Goal: Task Accomplishment & Management: Complete application form

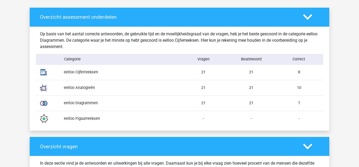
scroll to position [404, 0]
click at [74, 88] on div "eelloo Analogieën" at bounding box center [120, 88] width 120 height 6
click at [42, 88] on img at bounding box center [43, 87] width 13 height 13
click at [74, 73] on div "eelloo Cijferreeksen" at bounding box center [120, 72] width 120 height 6
click at [252, 90] on div "eelloo Analogieën 21 21 10" at bounding box center [179, 88] width 287 height 16
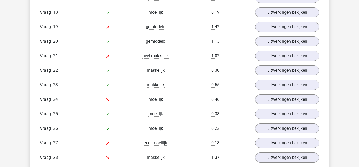
scroll to position [845, 0]
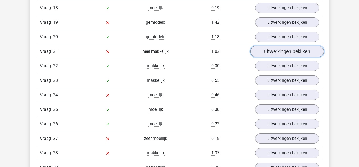
click at [291, 54] on link "uitwerkingen bekijken" at bounding box center [287, 52] width 73 height 12
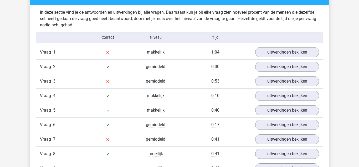
scroll to position [554, 0]
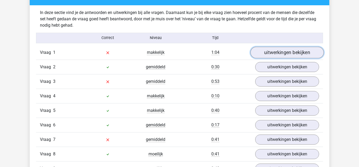
click at [298, 54] on link "uitwerkingen bekijken" at bounding box center [287, 53] width 73 height 12
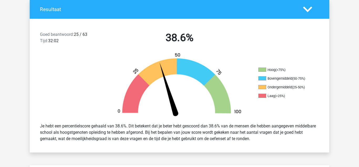
scroll to position [112, 0]
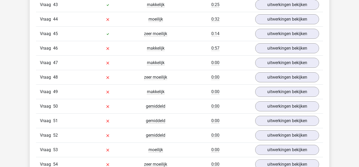
scroll to position [1209, 0]
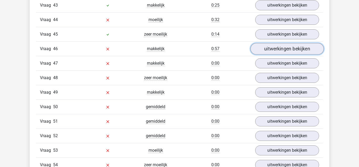
click at [281, 44] on link "uitwerkingen bekijken" at bounding box center [287, 49] width 73 height 12
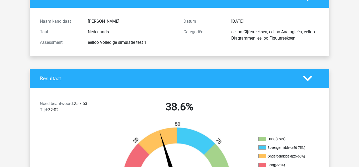
scroll to position [0, 0]
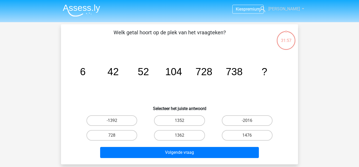
click at [265, 11] on icon at bounding box center [263, 9] width 6 height 6
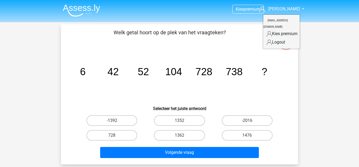
click at [254, 15] on nav "Kies premium [PERSON_NAME] [EMAIL_ADDRESS][DOMAIN_NAME]" at bounding box center [180, 9] width 242 height 17
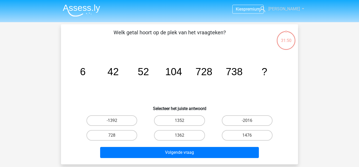
click at [288, 8] on span "[PERSON_NAME]" at bounding box center [285, 8] width 32 height 5
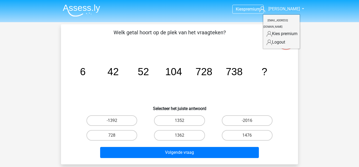
click at [332, 36] on div "Kies premium [PERSON_NAME] [EMAIL_ADDRESS][DOMAIN_NAME]" at bounding box center [179, 157] width 359 height 315
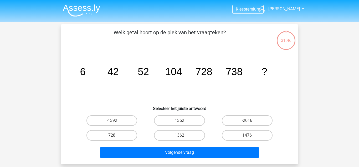
click at [86, 8] on img at bounding box center [81, 10] width 37 height 12
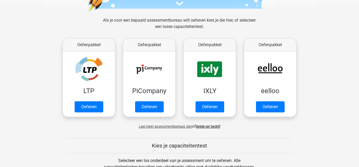
scroll to position [72, 0]
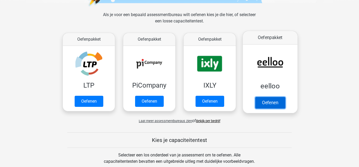
click at [274, 106] on link "Oefenen" at bounding box center [270, 103] width 30 height 12
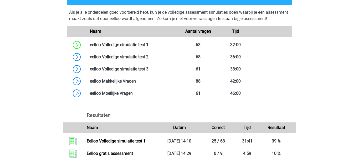
scroll to position [439, 0]
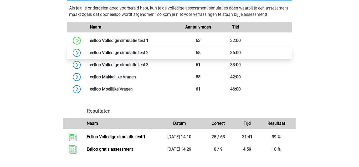
click at [149, 55] on link at bounding box center [149, 52] width 0 height 5
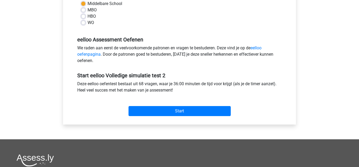
scroll to position [136, 0]
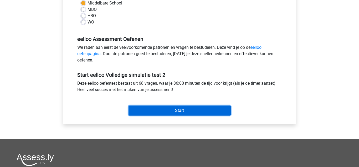
click at [181, 111] on input "Start" at bounding box center [180, 110] width 102 height 10
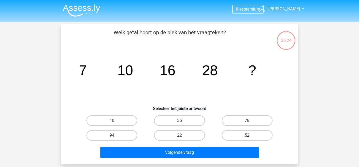
click at [248, 132] on label "52" at bounding box center [247, 135] width 51 height 11
click at [248, 135] on input "52" at bounding box center [248, 136] width 3 height 3
radio input "true"
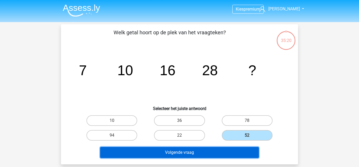
click at [200, 149] on button "Volgende vraag" at bounding box center [179, 152] width 159 height 11
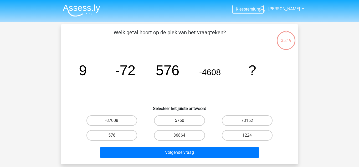
scroll to position [24, 0]
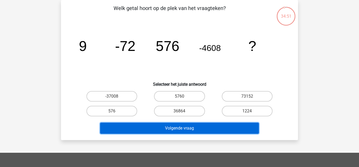
click at [192, 127] on button "Volgende vraag" at bounding box center [179, 127] width 159 height 11
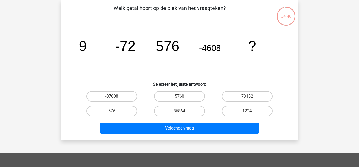
click at [244, 63] on icon "image/svg+xml 9 -72 576 -4608 ?" at bounding box center [180, 50] width 212 height 53
click at [124, 110] on label "576" at bounding box center [112, 110] width 51 height 11
click at [115, 111] on input "576" at bounding box center [113, 112] width 3 height 3
radio input "true"
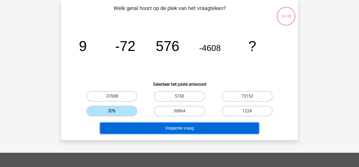
click at [160, 133] on button "Volgende vraag" at bounding box center [179, 127] width 159 height 11
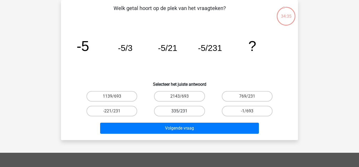
click at [182, 108] on label "335/231" at bounding box center [179, 110] width 51 height 11
click at [182, 111] on input "335/231" at bounding box center [181, 112] width 3 height 3
radio input "true"
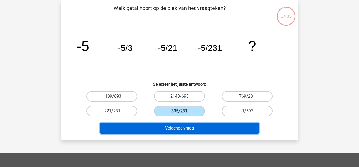
click at [185, 127] on button "Volgende vraag" at bounding box center [179, 127] width 159 height 11
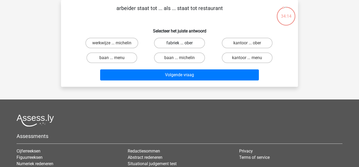
click at [172, 43] on label "fabriek ... ober" at bounding box center [179, 43] width 51 height 11
click at [180, 43] on input "fabriek ... ober" at bounding box center [181, 44] width 3 height 3
radio input "true"
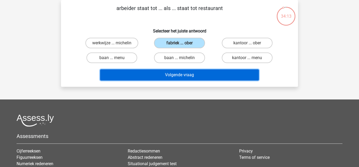
click at [175, 73] on button "Volgende vraag" at bounding box center [179, 74] width 159 height 11
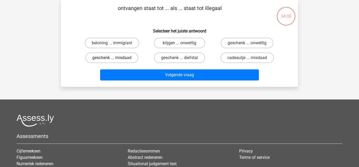
click at [128, 59] on label "geschenk ... misdaad" at bounding box center [112, 57] width 53 height 11
click at [115, 59] on input "geschenk ... misdaad" at bounding box center [113, 59] width 3 height 3
radio input "true"
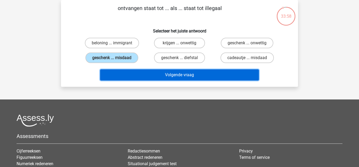
click at [156, 74] on button "Volgende vraag" at bounding box center [179, 74] width 159 height 11
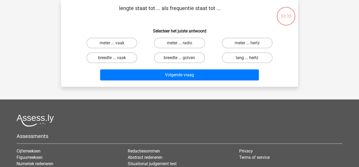
click at [246, 56] on label "lang ... hertz" at bounding box center [247, 57] width 51 height 11
click at [247, 58] on input "lang ... hertz" at bounding box center [248, 59] width 3 height 3
radio input "true"
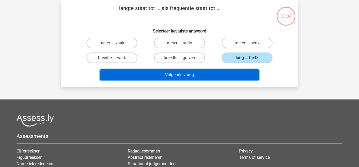
click at [239, 70] on button "Volgende vraag" at bounding box center [179, 74] width 159 height 11
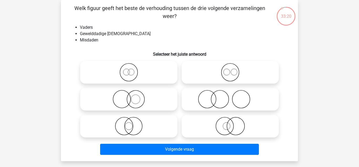
click at [225, 94] on icon at bounding box center [230, 99] width 93 height 18
click at [230, 94] on input "radio" at bounding box center [231, 94] width 3 height 3
radio input "true"
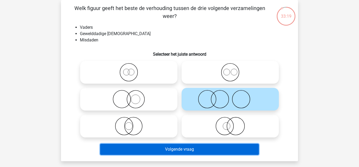
click at [202, 146] on button "Volgende vraag" at bounding box center [179, 148] width 159 height 11
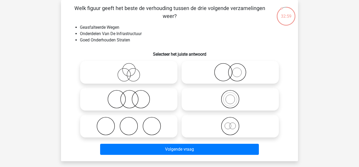
click at [225, 126] on icon at bounding box center [230, 126] width 93 height 18
click at [230, 123] on input "radio" at bounding box center [231, 121] width 3 height 3
radio input "true"
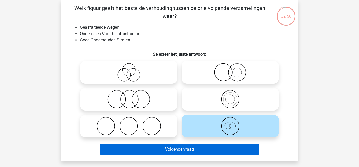
click at [212, 146] on button "Volgende vraag" at bounding box center [179, 148] width 159 height 11
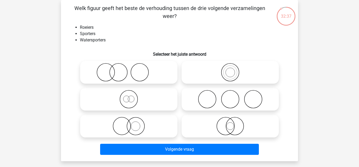
click at [124, 73] on icon at bounding box center [128, 72] width 93 height 18
click at [129, 69] on input "radio" at bounding box center [130, 67] width 3 height 3
radio input "true"
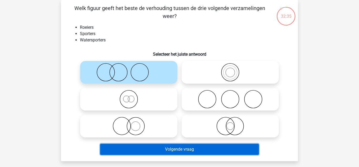
click at [179, 152] on button "Volgende vraag" at bounding box center [179, 148] width 159 height 11
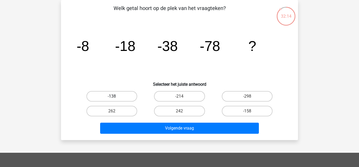
click at [117, 93] on label "-138" at bounding box center [112, 96] width 51 height 11
click at [115, 96] on input "-138" at bounding box center [113, 97] width 3 height 3
radio input "true"
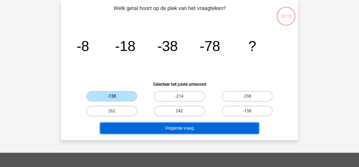
click at [155, 124] on button "Volgende vraag" at bounding box center [179, 127] width 159 height 11
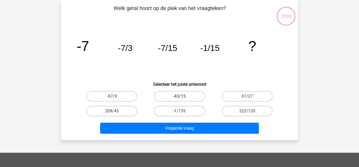
click at [193, 97] on label "-43/15" at bounding box center [179, 96] width 51 height 11
click at [183, 97] on input "-43/15" at bounding box center [181, 97] width 3 height 3
radio input "true"
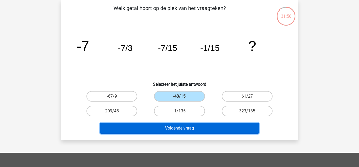
click at [194, 125] on button "Volgende vraag" at bounding box center [179, 127] width 159 height 11
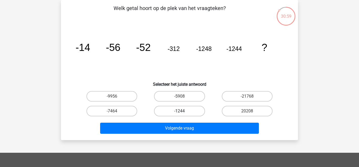
click at [178, 111] on label "-1244" at bounding box center [179, 110] width 51 height 11
click at [180, 111] on input "-1244" at bounding box center [181, 112] width 3 height 3
radio input "true"
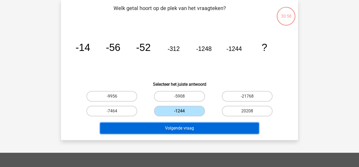
click at [188, 127] on button "Volgende vraag" at bounding box center [179, 127] width 159 height 11
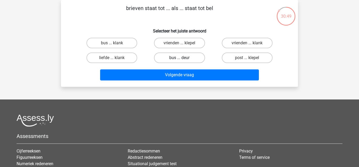
click at [185, 55] on label "bus ... deur" at bounding box center [179, 57] width 51 height 11
click at [183, 58] on input "bus ... deur" at bounding box center [181, 59] width 3 height 3
radio input "true"
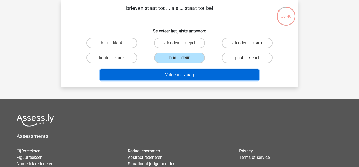
click at [185, 76] on button "Volgende vraag" at bounding box center [179, 74] width 159 height 11
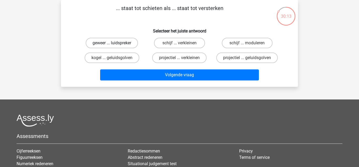
click at [115, 43] on label "geweer ... luidspreker" at bounding box center [112, 43] width 52 height 11
click at [115, 43] on input "geweer ... luidspreker" at bounding box center [113, 44] width 3 height 3
radio input "true"
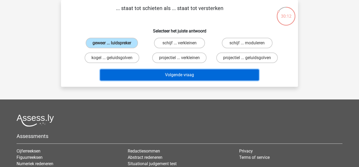
click at [164, 79] on button "Volgende vraag" at bounding box center [179, 74] width 159 height 11
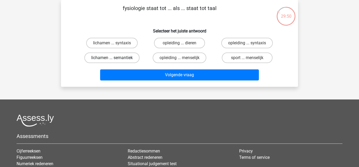
click at [123, 56] on label "lichamen ... semantiek" at bounding box center [111, 57] width 55 height 11
click at [115, 58] on input "lichamen ... semantiek" at bounding box center [113, 59] width 3 height 3
radio input "true"
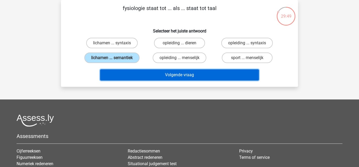
click at [139, 74] on button "Volgende vraag" at bounding box center [179, 74] width 159 height 11
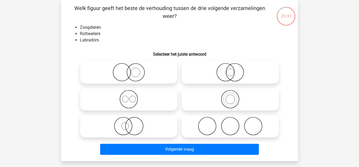
click at [130, 96] on circle at bounding box center [132, 98] width 6 height 6
click at [130, 96] on input "radio" at bounding box center [130, 94] width 3 height 3
radio input "true"
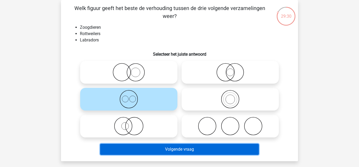
click at [160, 148] on button "Volgende vraag" at bounding box center [179, 148] width 159 height 11
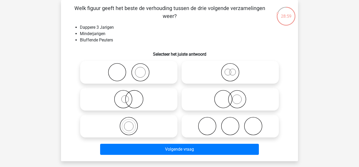
click at [227, 102] on icon at bounding box center [230, 99] width 93 height 18
click at [230, 96] on input "radio" at bounding box center [231, 94] width 3 height 3
radio input "true"
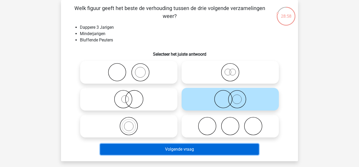
click at [205, 149] on button "Volgende vraag" at bounding box center [179, 148] width 159 height 11
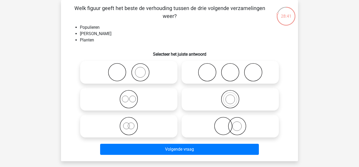
click at [130, 97] on circle at bounding box center [132, 98] width 6 height 6
click at [130, 96] on input "radio" at bounding box center [130, 94] width 3 height 3
radio input "true"
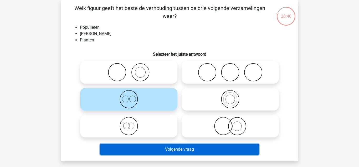
click at [182, 149] on button "Volgende vraag" at bounding box center [179, 148] width 159 height 11
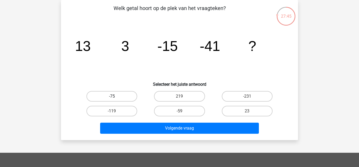
click at [131, 97] on label "-75" at bounding box center [112, 96] width 51 height 11
click at [115, 97] on input "-75" at bounding box center [113, 97] width 3 height 3
radio input "true"
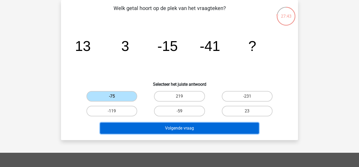
click at [183, 128] on button "Volgende vraag" at bounding box center [179, 127] width 159 height 11
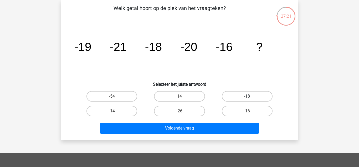
click at [241, 99] on label "-18" at bounding box center [247, 96] width 51 height 11
click at [247, 99] on input "-18" at bounding box center [248, 97] width 3 height 3
radio input "true"
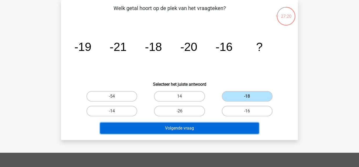
click at [193, 130] on button "Volgende vraag" at bounding box center [179, 127] width 159 height 11
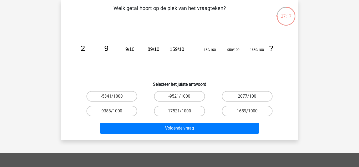
click at [245, 97] on label "2077/100" at bounding box center [247, 96] width 51 height 11
click at [247, 97] on input "2077/100" at bounding box center [248, 97] width 3 height 3
radio input "true"
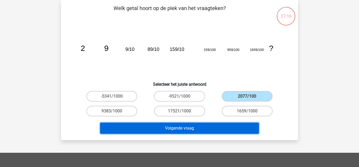
click at [227, 123] on button "Volgende vraag" at bounding box center [179, 127] width 159 height 11
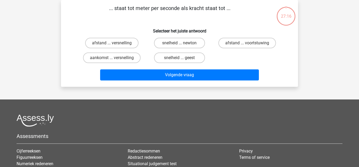
click at [227, 123] on div at bounding box center [180, 120] width 326 height 12
click at [170, 43] on label "snelheid ... newton" at bounding box center [179, 43] width 51 height 11
click at [180, 43] on input "snelheid ... newton" at bounding box center [181, 44] width 3 height 3
radio input "true"
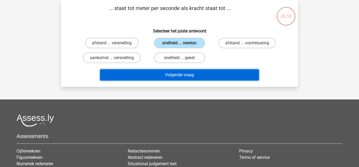
click at [169, 75] on button "Volgende vraag" at bounding box center [179, 74] width 159 height 11
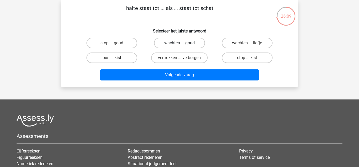
click at [178, 45] on label "wachten ... goud" at bounding box center [179, 43] width 51 height 11
click at [180, 45] on input "wachten ... goud" at bounding box center [181, 44] width 3 height 3
radio input "true"
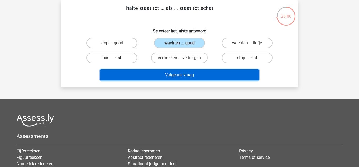
click at [180, 71] on button "Volgende vraag" at bounding box center [179, 74] width 159 height 11
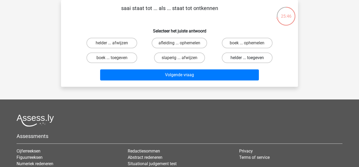
click at [259, 61] on label "helder ... toegeven" at bounding box center [247, 57] width 51 height 11
click at [251, 61] on input "helder ... toegeven" at bounding box center [248, 59] width 3 height 3
radio input "true"
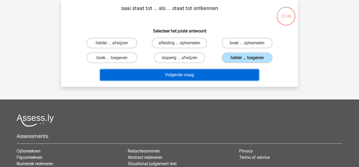
click at [235, 77] on button "Volgende vraag" at bounding box center [179, 74] width 159 height 11
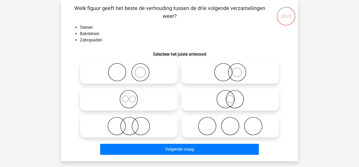
click at [141, 131] on icon at bounding box center [128, 126] width 93 height 18
click at [132, 123] on input "radio" at bounding box center [130, 121] width 3 height 3
radio input "true"
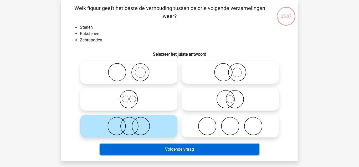
click at [158, 149] on button "Volgende vraag" at bounding box center [179, 148] width 159 height 11
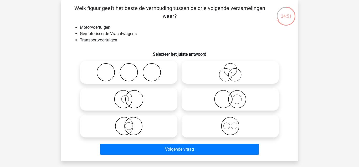
click at [148, 73] on icon at bounding box center [128, 72] width 93 height 18
click at [132, 69] on input "radio" at bounding box center [130, 67] width 3 height 3
radio input "true"
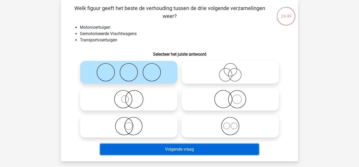
click at [174, 150] on button "Volgende vraag" at bounding box center [179, 148] width 159 height 11
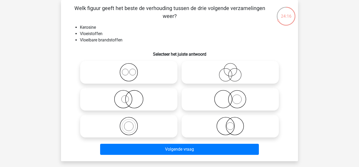
click at [141, 79] on icon at bounding box center [128, 72] width 93 height 18
click at [132, 69] on input "radio" at bounding box center [130, 67] width 3 height 3
radio input "true"
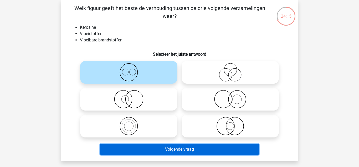
click at [173, 145] on button "Volgende vraag" at bounding box center [179, 148] width 159 height 11
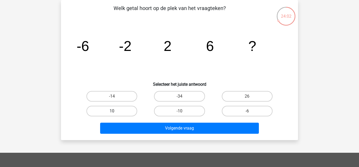
click at [121, 111] on label "10" at bounding box center [112, 110] width 51 height 11
click at [115, 111] on input "10" at bounding box center [113, 112] width 3 height 3
radio input "true"
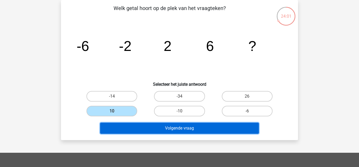
click at [160, 132] on button "Volgende vraag" at bounding box center [179, 127] width 159 height 11
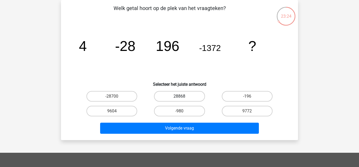
click at [189, 97] on label "28868" at bounding box center [179, 96] width 51 height 11
click at [183, 97] on input "28868" at bounding box center [181, 97] width 3 height 3
radio input "true"
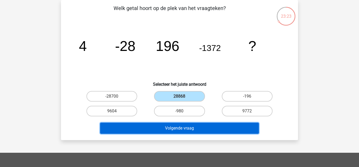
click at [194, 128] on button "Volgende vraag" at bounding box center [179, 127] width 159 height 11
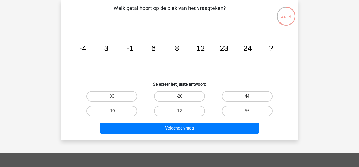
click at [251, 96] on input "44" at bounding box center [248, 97] width 3 height 3
radio input "true"
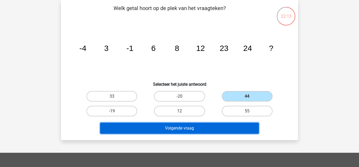
click at [235, 128] on button "Volgende vraag" at bounding box center [179, 127] width 159 height 11
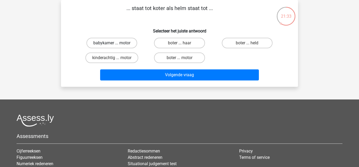
click at [109, 40] on label "babykamer ... motor" at bounding box center [112, 43] width 51 height 11
click at [112, 43] on input "babykamer ... motor" at bounding box center [113, 44] width 3 height 3
radio input "true"
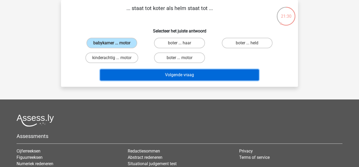
click at [155, 70] on button "Volgende vraag" at bounding box center [179, 74] width 159 height 11
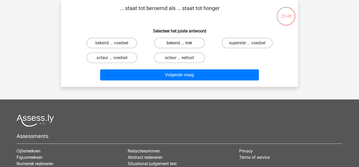
click at [161, 43] on label "bekend ... trek" at bounding box center [179, 43] width 51 height 11
click at [180, 43] on input "bekend ... trek" at bounding box center [181, 44] width 3 height 3
radio input "true"
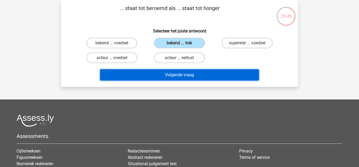
click at [163, 72] on button "Volgende vraag" at bounding box center [179, 74] width 159 height 11
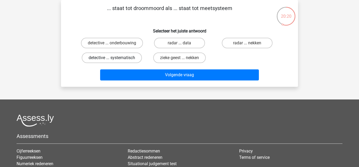
click at [131, 55] on label "detective ... systematisch" at bounding box center [112, 57] width 60 height 11
click at [115, 58] on input "detective ... systematisch" at bounding box center [113, 59] width 3 height 3
radio input "true"
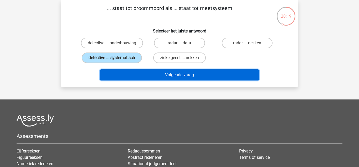
click at [152, 74] on button "Volgende vraag" at bounding box center [179, 74] width 159 height 11
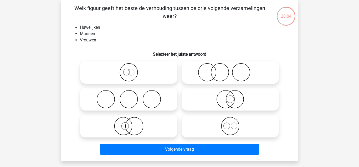
click at [131, 99] on icon at bounding box center [128, 99] width 93 height 18
click at [131, 96] on input "radio" at bounding box center [130, 94] width 3 height 3
radio input "true"
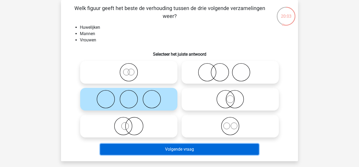
click at [172, 151] on button "Volgende vraag" at bounding box center [179, 148] width 159 height 11
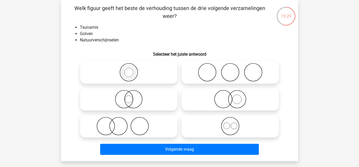
click at [138, 101] on icon at bounding box center [128, 99] width 93 height 18
click at [132, 96] on input "radio" at bounding box center [130, 94] width 3 height 3
radio input "true"
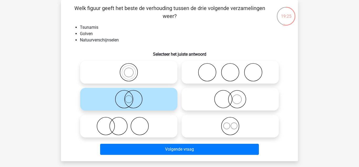
click at [132, 71] on icon at bounding box center [128, 72] width 93 height 18
click at [132, 69] on input "radio" at bounding box center [130, 67] width 3 height 3
radio input "true"
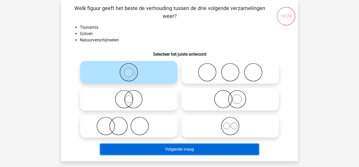
click at [187, 149] on button "Volgende vraag" at bounding box center [179, 148] width 159 height 11
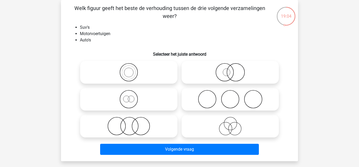
click at [136, 127] on icon at bounding box center [128, 126] width 93 height 18
click at [132, 123] on input "radio" at bounding box center [130, 121] width 3 height 3
radio input "true"
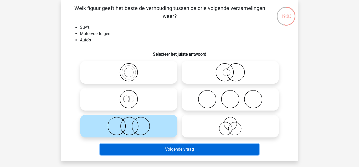
click at [157, 148] on button "Volgende vraag" at bounding box center [179, 148] width 159 height 11
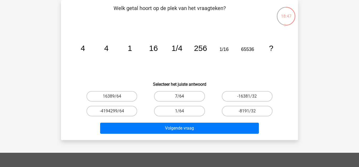
click at [188, 96] on label "7/64" at bounding box center [179, 96] width 51 height 11
click at [183, 96] on input "7/64" at bounding box center [181, 97] width 3 height 3
radio input "true"
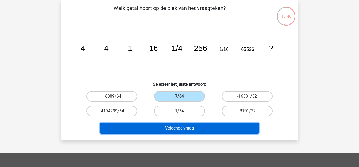
click at [188, 124] on button "Volgende vraag" at bounding box center [179, 127] width 159 height 11
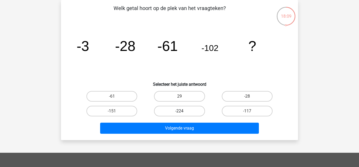
click at [191, 109] on label "-224" at bounding box center [179, 110] width 51 height 11
click at [183, 111] on input "-224" at bounding box center [181, 112] width 3 height 3
radio input "true"
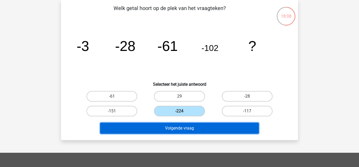
click at [196, 130] on button "Volgende vraag" at bounding box center [179, 127] width 159 height 11
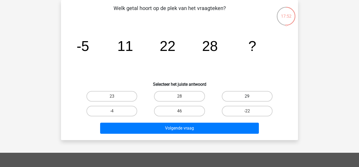
click at [230, 97] on label "29" at bounding box center [247, 96] width 51 height 11
click at [247, 97] on input "29" at bounding box center [248, 97] width 3 height 3
radio input "true"
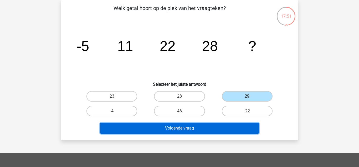
click at [215, 128] on button "Volgende vraag" at bounding box center [179, 127] width 159 height 11
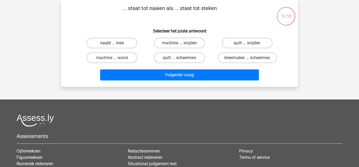
click at [128, 43] on label "naald ... mes" at bounding box center [112, 43] width 51 height 11
click at [115, 43] on input "naald ... mes" at bounding box center [113, 44] width 3 height 3
radio input "true"
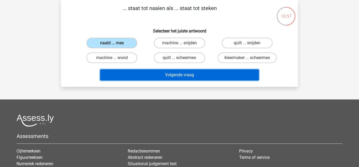
click at [153, 71] on button "Volgende vraag" at bounding box center [179, 74] width 159 height 11
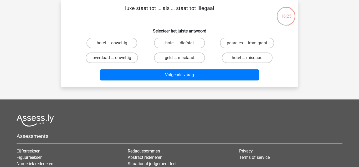
click at [189, 57] on label "geld ... misdaad" at bounding box center [179, 57] width 51 height 11
click at [183, 58] on input "geld ... misdaad" at bounding box center [181, 59] width 3 height 3
radio input "true"
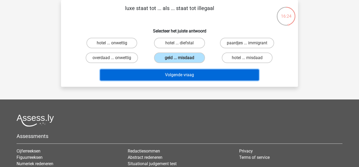
click at [193, 75] on button "Volgende vraag" at bounding box center [179, 74] width 159 height 11
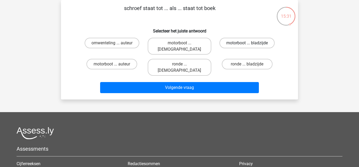
click at [236, 42] on label "motorboot ... bladzijde" at bounding box center [247, 43] width 55 height 11
click at [247, 43] on input "motorboot ... bladzijde" at bounding box center [248, 44] width 3 height 3
radio input "true"
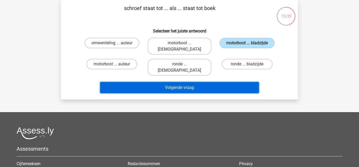
click at [213, 82] on button "Volgende vraag" at bounding box center [179, 87] width 159 height 11
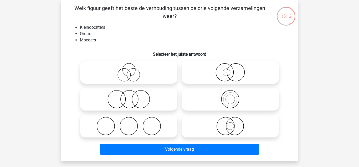
click at [228, 69] on icon at bounding box center [230, 72] width 93 height 18
click at [230, 69] on input "radio" at bounding box center [231, 67] width 3 height 3
radio input "true"
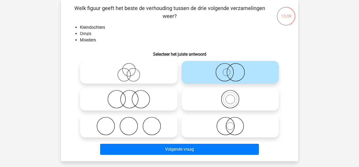
click at [148, 95] on icon at bounding box center [128, 99] width 93 height 18
click at [132, 95] on input "radio" at bounding box center [130, 94] width 3 height 3
radio input "true"
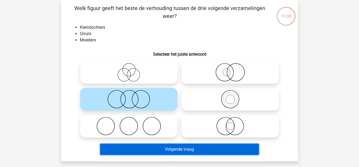
click at [185, 146] on button "Volgende vraag" at bounding box center [179, 148] width 159 height 11
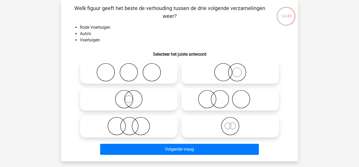
click at [228, 128] on icon at bounding box center [230, 126] width 93 height 18
click at [230, 123] on input "radio" at bounding box center [231, 121] width 3 height 3
radio input "true"
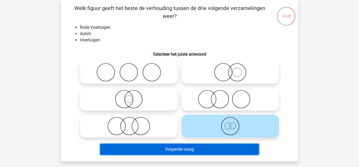
click at [220, 149] on button "Volgende vraag" at bounding box center [179, 148] width 159 height 11
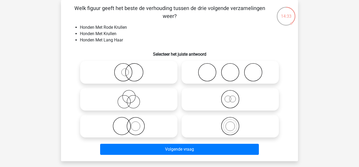
click at [227, 121] on icon at bounding box center [230, 126] width 93 height 18
click at [230, 121] on input "radio" at bounding box center [231, 121] width 3 height 3
radio input "true"
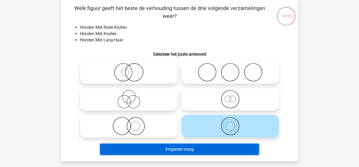
click at [216, 149] on button "Volgende vraag" at bounding box center [179, 148] width 159 height 11
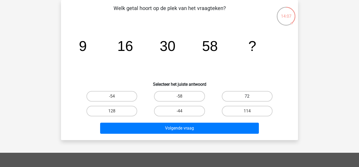
click at [241, 93] on label "72" at bounding box center [247, 96] width 51 height 11
click at [247, 96] on input "72" at bounding box center [248, 97] width 3 height 3
radio input "true"
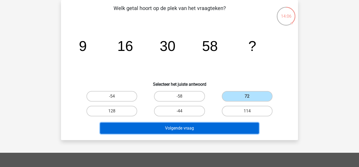
click at [222, 127] on button "Volgende vraag" at bounding box center [179, 127] width 159 height 11
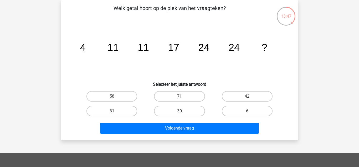
click at [186, 111] on label "30" at bounding box center [179, 110] width 51 height 11
click at [183, 111] on input "30" at bounding box center [181, 112] width 3 height 3
radio input "true"
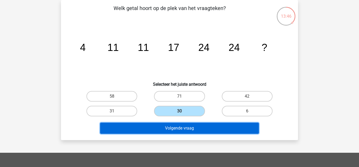
click at [187, 127] on button "Volgende vraag" at bounding box center [179, 127] width 159 height 11
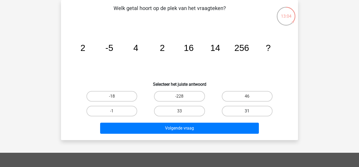
click at [243, 109] on label "31" at bounding box center [247, 110] width 51 height 11
click at [247, 111] on input "31" at bounding box center [248, 112] width 3 height 3
radio input "true"
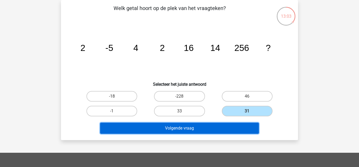
click at [227, 128] on button "Volgende vraag" at bounding box center [179, 127] width 159 height 11
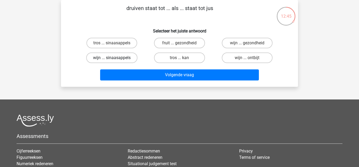
click at [116, 59] on label "wijn ... sinaasappels" at bounding box center [111, 57] width 51 height 11
click at [115, 59] on input "wijn ... sinaasappels" at bounding box center [113, 59] width 3 height 3
radio input "true"
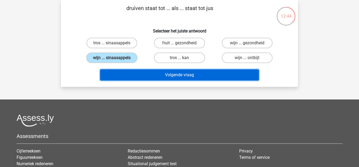
click at [129, 72] on button "Volgende vraag" at bounding box center [179, 74] width 159 height 11
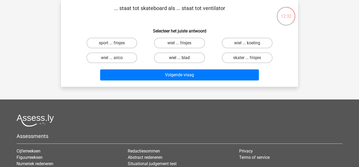
click at [176, 58] on label "wiel ... blad" at bounding box center [179, 57] width 51 height 11
click at [180, 58] on input "wiel ... blad" at bounding box center [181, 59] width 3 height 3
radio input "true"
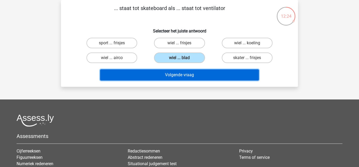
click at [179, 78] on button "Volgende vraag" at bounding box center [179, 74] width 159 height 11
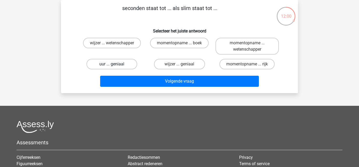
click at [131, 62] on label "uur ... geniaal" at bounding box center [112, 64] width 51 height 11
click at [115, 64] on input "uur ... geniaal" at bounding box center [113, 65] width 3 height 3
radio input "true"
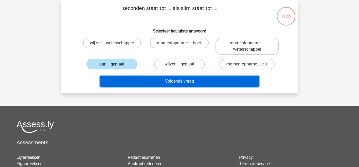
click at [142, 78] on button "Volgende vraag" at bounding box center [179, 81] width 159 height 11
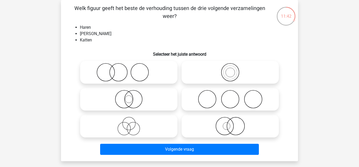
click at [224, 97] on icon at bounding box center [230, 99] width 93 height 18
click at [230, 96] on input "radio" at bounding box center [231, 94] width 3 height 3
radio input "true"
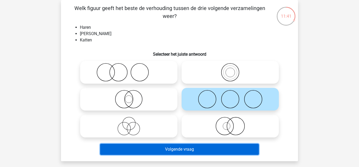
click at [198, 150] on button "Volgende vraag" at bounding box center [179, 148] width 159 height 11
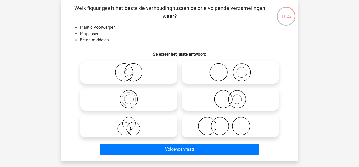
click at [240, 127] on icon at bounding box center [230, 126] width 93 height 18
click at [234, 123] on input "radio" at bounding box center [231, 121] width 3 height 3
radio input "true"
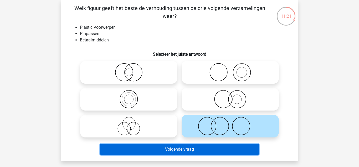
click at [224, 146] on button "Volgende vraag" at bounding box center [179, 148] width 159 height 11
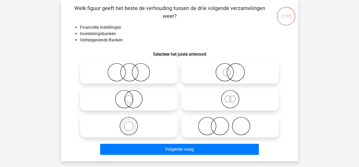
click at [138, 78] on icon at bounding box center [128, 72] width 93 height 18
click at [132, 69] on input "radio" at bounding box center [130, 67] width 3 height 3
radio input "true"
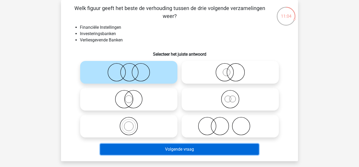
click at [178, 146] on button "Volgende vraag" at bounding box center [179, 148] width 159 height 11
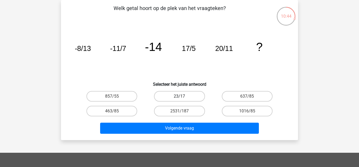
click at [169, 95] on label "23/17" at bounding box center [179, 96] width 51 height 11
click at [180, 96] on input "23/17" at bounding box center [181, 97] width 3 height 3
radio input "true"
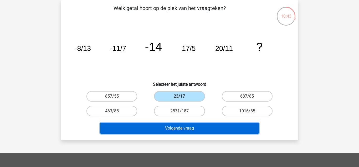
click at [177, 130] on button "Volgende vraag" at bounding box center [179, 127] width 159 height 11
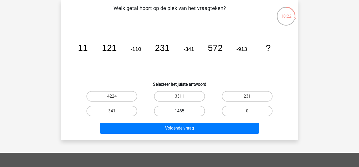
click at [189, 109] on label "1485" at bounding box center [179, 110] width 51 height 11
click at [183, 111] on input "1485" at bounding box center [181, 112] width 3 height 3
radio input "true"
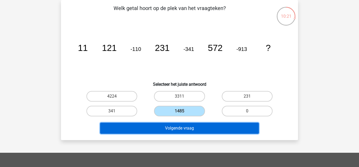
click at [188, 131] on button "Volgende vraag" at bounding box center [179, 127] width 159 height 11
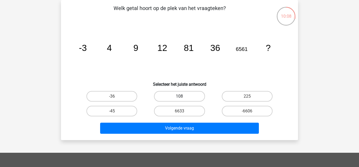
click at [187, 95] on label "108" at bounding box center [179, 96] width 51 height 11
click at [183, 96] on input "108" at bounding box center [181, 97] width 3 height 3
radio input "true"
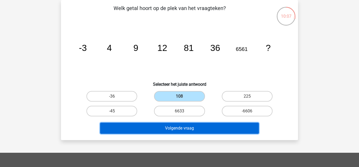
click at [198, 132] on button "Volgende vraag" at bounding box center [179, 127] width 159 height 11
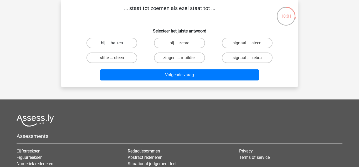
click at [128, 41] on label "bij ... balken" at bounding box center [112, 43] width 51 height 11
click at [115, 43] on input "bij ... balken" at bounding box center [113, 44] width 3 height 3
radio input "true"
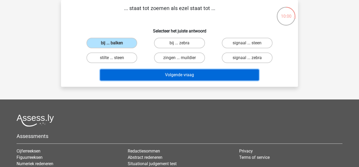
click at [151, 79] on button "Volgende vraag" at bounding box center [179, 74] width 159 height 11
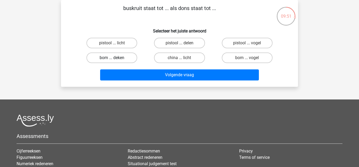
click at [125, 58] on label "bom ... deken" at bounding box center [112, 57] width 51 height 11
click at [115, 58] on input "bom ... deken" at bounding box center [113, 59] width 3 height 3
radio input "true"
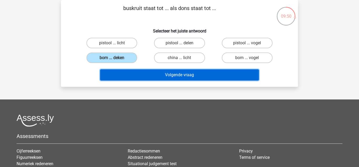
click at [146, 72] on button "Volgende vraag" at bounding box center [179, 74] width 159 height 11
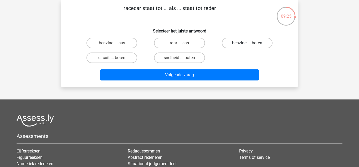
click at [240, 43] on label "benzine ... boten" at bounding box center [247, 43] width 51 height 11
click at [247, 43] on input "benzine ... boten" at bounding box center [248, 44] width 3 height 3
radio input "true"
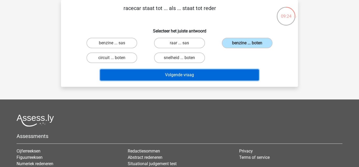
click at [218, 72] on button "Volgende vraag" at bounding box center [179, 74] width 159 height 11
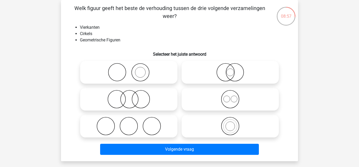
click at [148, 128] on icon at bounding box center [128, 126] width 93 height 18
click at [132, 123] on input "radio" at bounding box center [130, 121] width 3 height 3
radio input "true"
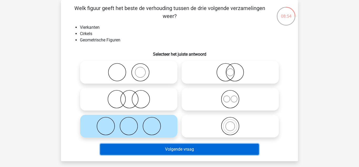
click at [160, 146] on button "Volgende vraag" at bounding box center [179, 148] width 159 height 11
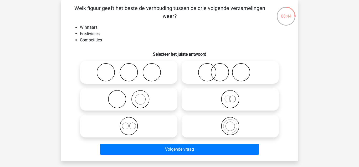
click at [239, 78] on icon at bounding box center [230, 72] width 93 height 18
click at [234, 69] on input "radio" at bounding box center [231, 67] width 3 height 3
radio input "true"
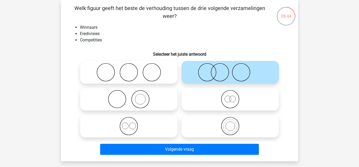
click at [239, 78] on icon at bounding box center [230, 72] width 93 height 18
click at [234, 69] on input "radio" at bounding box center [231, 67] width 3 height 3
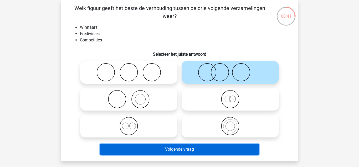
click at [211, 147] on button "Volgende vraag" at bounding box center [179, 148] width 159 height 11
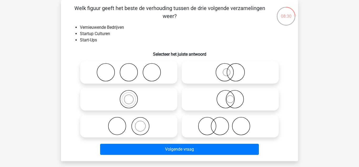
click at [139, 119] on icon at bounding box center [128, 126] width 93 height 18
click at [132, 120] on input "radio" at bounding box center [130, 121] width 3 height 3
radio input "true"
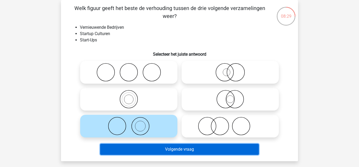
click at [146, 151] on button "Volgende vraag" at bounding box center [179, 148] width 159 height 11
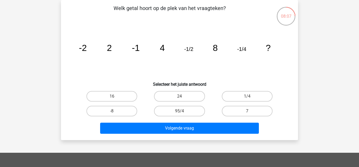
click at [113, 97] on input "16" at bounding box center [113, 97] width 3 height 3
radio input "true"
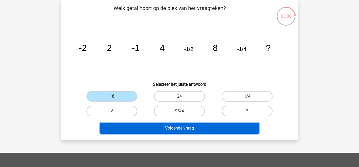
click at [149, 127] on button "Volgende vraag" at bounding box center [179, 127] width 159 height 11
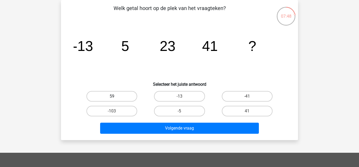
click at [122, 98] on label "59" at bounding box center [112, 96] width 51 height 11
click at [115, 98] on input "59" at bounding box center [113, 97] width 3 height 3
radio input "true"
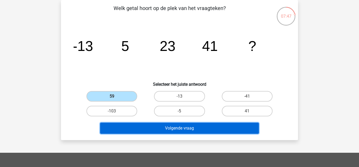
click at [168, 128] on button "Volgende vraag" at bounding box center [179, 127] width 159 height 11
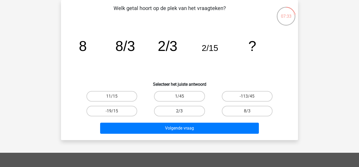
click at [177, 109] on label "2/3" at bounding box center [179, 110] width 51 height 11
click at [180, 111] on input "2/3" at bounding box center [181, 112] width 3 height 3
radio input "true"
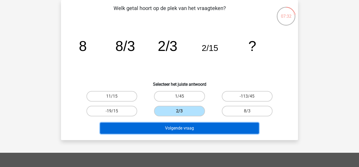
click at [183, 127] on button "Volgende vraag" at bounding box center [179, 127] width 159 height 11
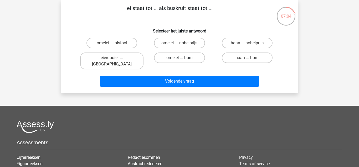
click at [185, 57] on label "omelet ... bom" at bounding box center [179, 57] width 51 height 11
click at [183, 58] on input "omelet ... bom" at bounding box center [181, 59] width 3 height 3
radio input "true"
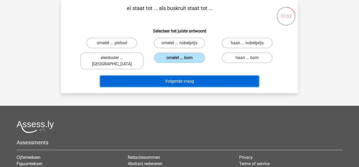
click at [187, 76] on button "Volgende vraag" at bounding box center [179, 81] width 159 height 11
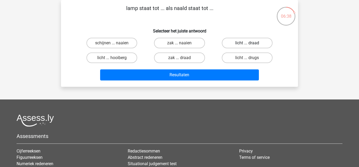
click at [258, 42] on label "licht ... draad" at bounding box center [247, 43] width 51 height 11
click at [251, 43] on input "licht ... draad" at bounding box center [248, 44] width 3 height 3
radio input "true"
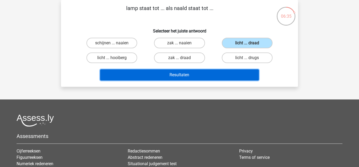
click at [218, 73] on button "Resultaten" at bounding box center [179, 74] width 159 height 11
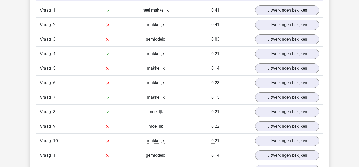
scroll to position [598, 0]
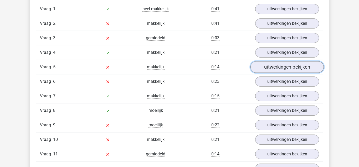
click at [301, 68] on link "uitwerkingen bekijken" at bounding box center [287, 67] width 73 height 12
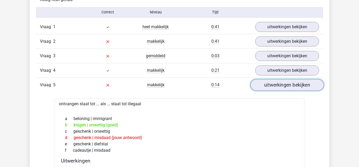
scroll to position [579, 0]
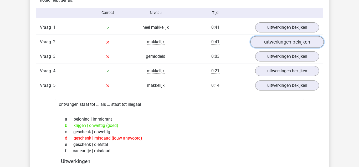
click at [300, 44] on link "uitwerkingen bekijken" at bounding box center [287, 42] width 73 height 12
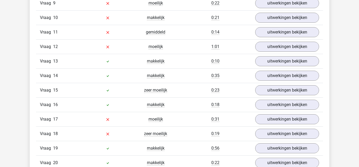
scroll to position [1302, 0]
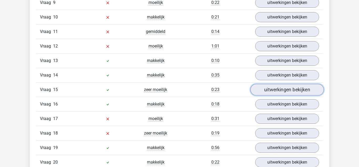
click at [305, 93] on link "uitwerkingen bekijken" at bounding box center [287, 90] width 73 height 12
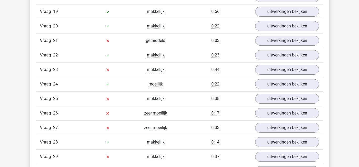
scroll to position [1700, 0]
click at [316, 70] on link "uitwerkingen bekijken" at bounding box center [287, 69] width 73 height 12
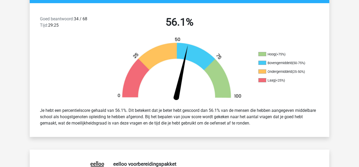
scroll to position [131, 0]
